Goal: Information Seeking & Learning: Find specific page/section

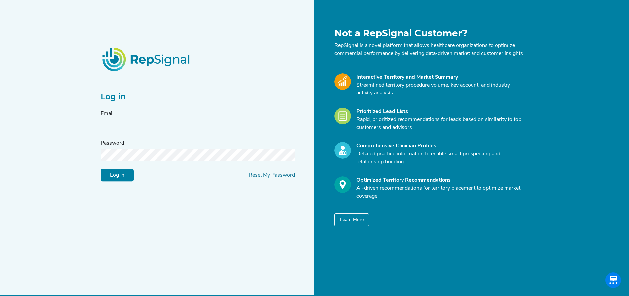
click at [139, 121] on div "Email" at bounding box center [198, 121] width 194 height 22
click at [138, 124] on input "text" at bounding box center [198, 125] width 194 height 12
type input "[PERSON_NAME][EMAIL_ADDRESS][PERSON_NAME][DOMAIN_NAME]"
click at [125, 182] on input "Log in" at bounding box center [117, 175] width 33 height 13
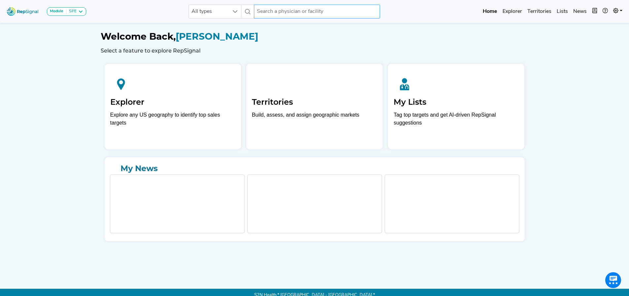
click at [282, 11] on input "text" at bounding box center [317, 12] width 126 height 14
click at [274, 13] on input "text" at bounding box center [317, 12] width 126 height 14
click at [258, 12] on input "text" at bounding box center [317, 12] width 126 height 14
click at [300, 16] on input "text" at bounding box center [317, 12] width 126 height 14
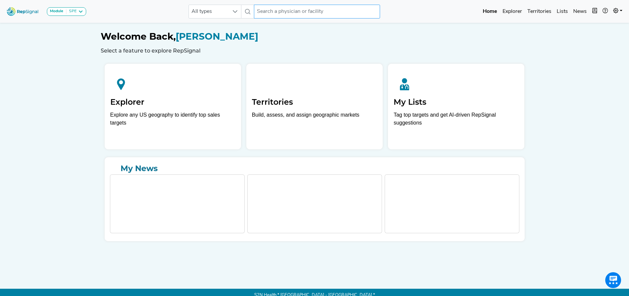
click at [300, 16] on input "text" at bounding box center [317, 12] width 126 height 14
click at [50, 197] on div "Module SPE [MEDICAL_DATA] Disposable Bronchoscope SBRT SPE TTNA [MEDICAL_DATA] …" at bounding box center [314, 151] width 629 height 302
click at [274, 13] on input "text" at bounding box center [317, 12] width 126 height 14
drag, startPoint x: 274, startPoint y: 13, endPoint x: 273, endPoint y: 6, distance: 7.1
click at [273, 6] on input "text" at bounding box center [317, 12] width 126 height 14
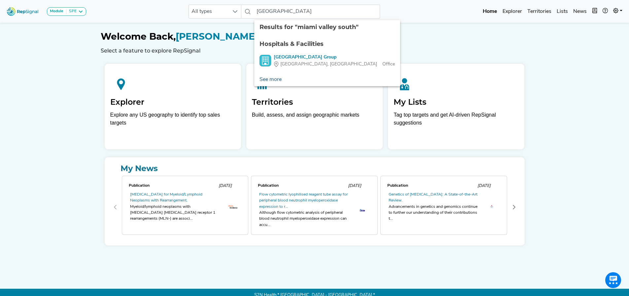
click at [279, 78] on link "See more" at bounding box center [270, 79] width 33 height 13
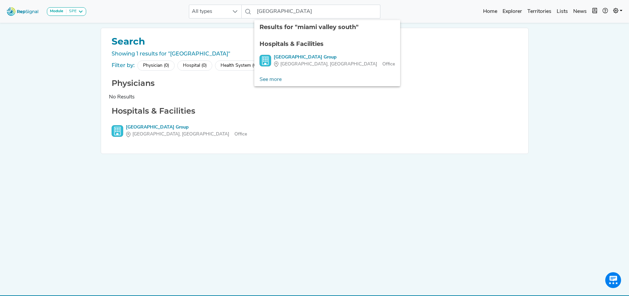
click at [455, 71] on div "Filter by: Physician (0) Hospital (0) Health System (0) Organization (0) ASC (0…" at bounding box center [314, 66] width 411 height 13
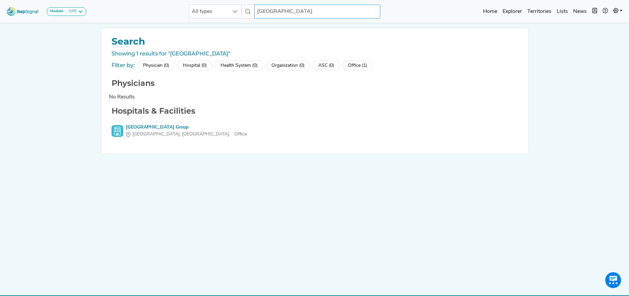
click at [301, 15] on input "[GEOGRAPHIC_DATA]" at bounding box center [317, 12] width 126 height 14
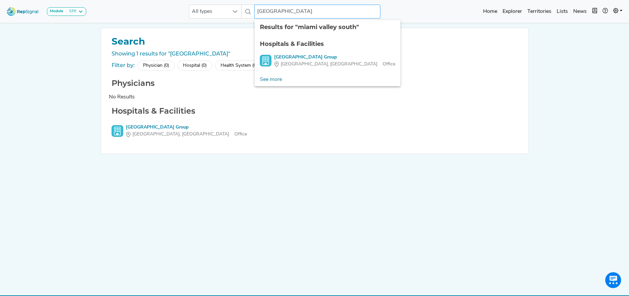
drag, startPoint x: 289, startPoint y: 13, endPoint x: 311, endPoint y: 8, distance: 23.0
click at [311, 8] on input "[GEOGRAPHIC_DATA]" at bounding box center [317, 12] width 126 height 14
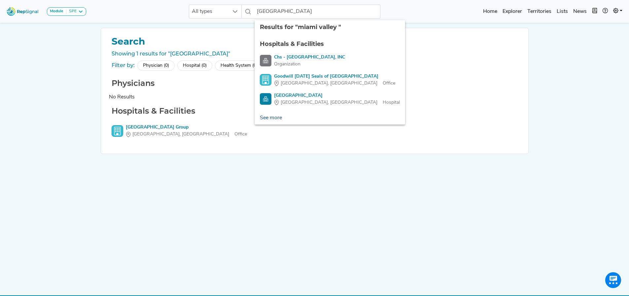
click at [270, 120] on link "See more" at bounding box center [270, 117] width 33 height 13
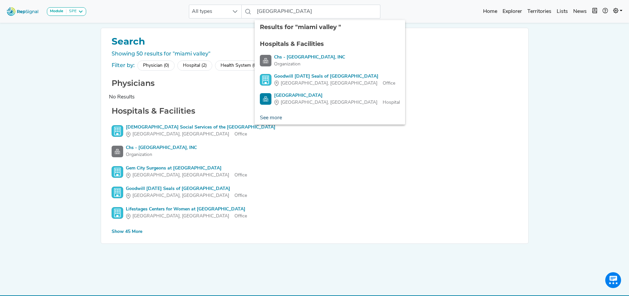
click at [277, 115] on link "See more" at bounding box center [270, 117] width 33 height 13
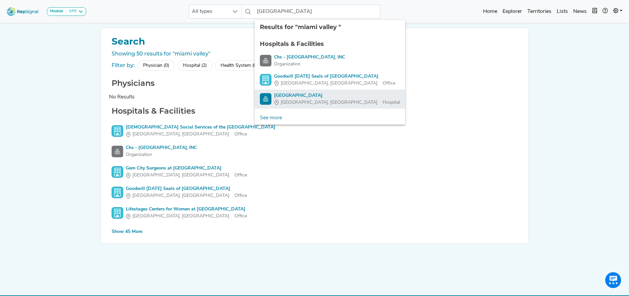
click at [306, 93] on div "[GEOGRAPHIC_DATA]" at bounding box center [337, 95] width 126 height 7
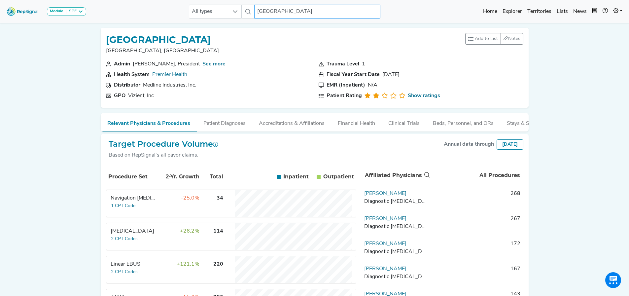
click at [307, 12] on input "[GEOGRAPHIC_DATA]" at bounding box center [317, 12] width 126 height 14
click at [301, 15] on input "[GEOGRAPHIC_DATA]" at bounding box center [317, 12] width 126 height 14
drag, startPoint x: 290, startPoint y: 10, endPoint x: 350, endPoint y: 7, distance: 60.1
click at [350, 7] on input "[GEOGRAPHIC_DATA]" at bounding box center [317, 12] width 126 height 14
click at [347, 10] on input "[GEOGRAPHIC_DATA]" at bounding box center [317, 12] width 126 height 14
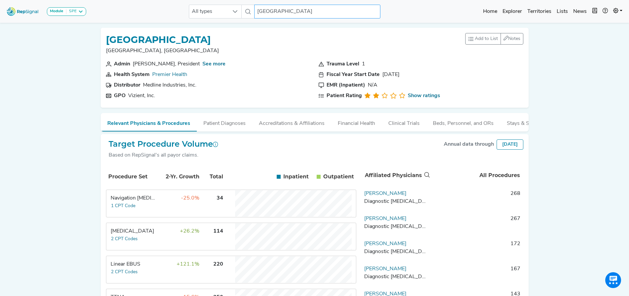
drag, startPoint x: 343, startPoint y: 11, endPoint x: 204, endPoint y: 3, distance: 139.9
click at [204, 3] on div "Module SPE [MEDICAL_DATA] Disposable Bronchoscope SBRT SPE TTNA [MEDICAL_DATA] …" at bounding box center [314, 11] width 629 height 17
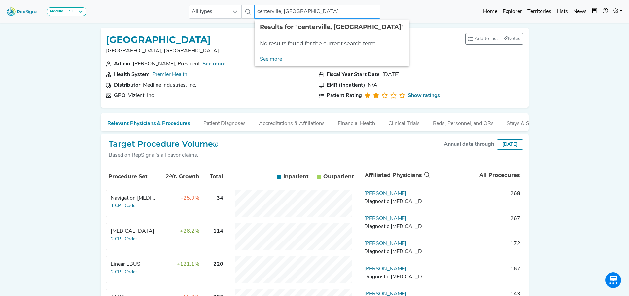
drag, startPoint x: 283, startPoint y: 13, endPoint x: 297, endPoint y: 13, distance: 14.2
click at [297, 13] on input "centerville, [GEOGRAPHIC_DATA]" at bounding box center [317, 12] width 126 height 14
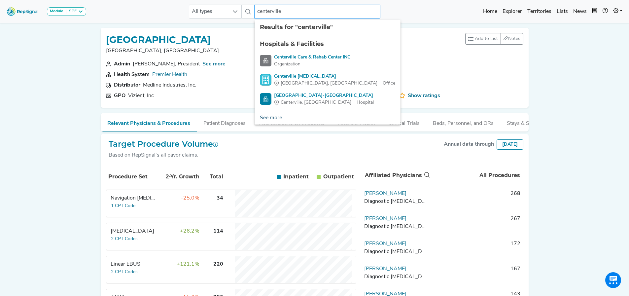
type input "centerville"
click at [273, 117] on link "See more" at bounding box center [270, 117] width 33 height 13
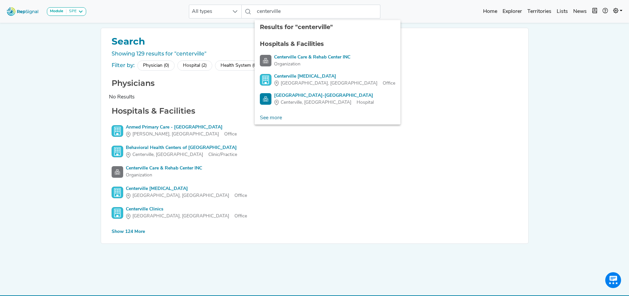
click at [195, 66] on div "Hospital (2)" at bounding box center [194, 65] width 35 height 10
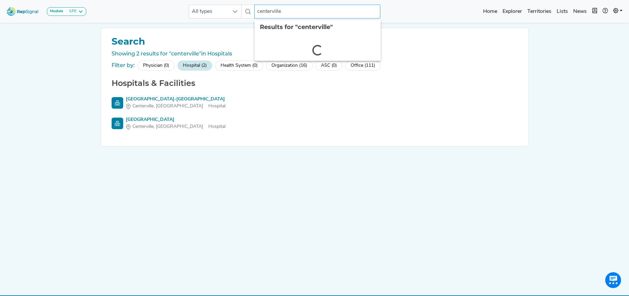
click at [257, 11] on input "centerville" at bounding box center [317, 12] width 126 height 14
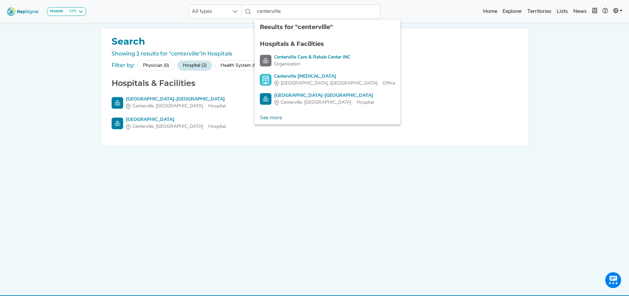
click at [250, 181] on div "Search Showing 2 results for "centerville" in Hospitals Filter by: Physician (0…" at bounding box center [315, 153] width 436 height 251
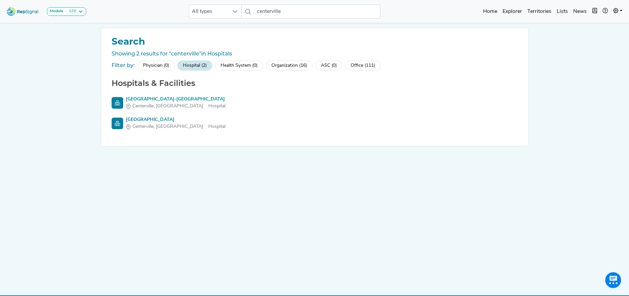
click at [291, 67] on div "Organization (16)" at bounding box center [289, 65] width 47 height 10
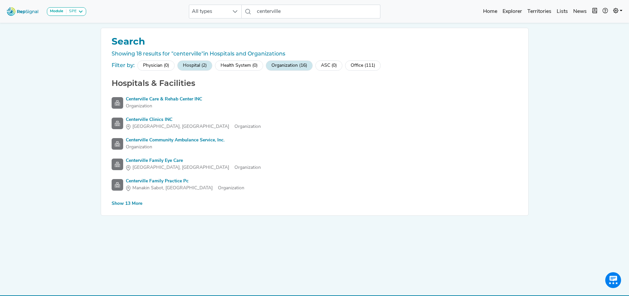
click at [69, 124] on div "Module SPE [MEDICAL_DATA] Disposable Bronchoscope SBRT SPE TTNA [MEDICAL_DATA] …" at bounding box center [314, 154] width 629 height 308
